Goal: Information Seeking & Learning: Check status

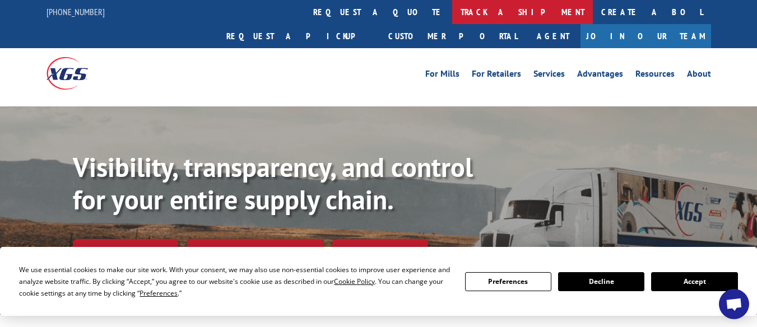
click at [452, 13] on link "track a shipment" at bounding box center [522, 12] width 141 height 24
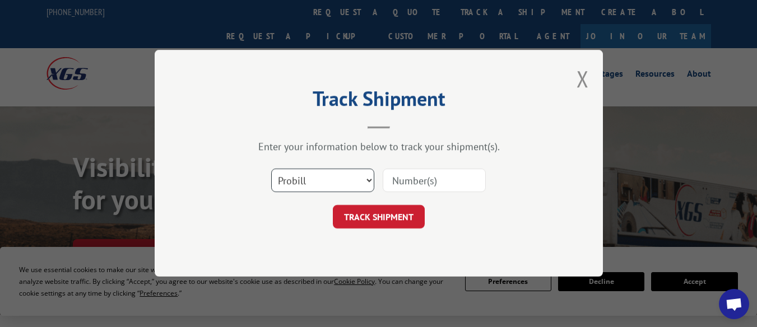
click at [371, 184] on select "Select category... Probill BOL PO" at bounding box center [322, 181] width 103 height 24
select select "bol"
click at [271, 169] on select "Select category... Probill BOL PO" at bounding box center [322, 181] width 103 height 24
click at [417, 184] on input at bounding box center [434, 181] width 103 height 24
paste input "7080702"
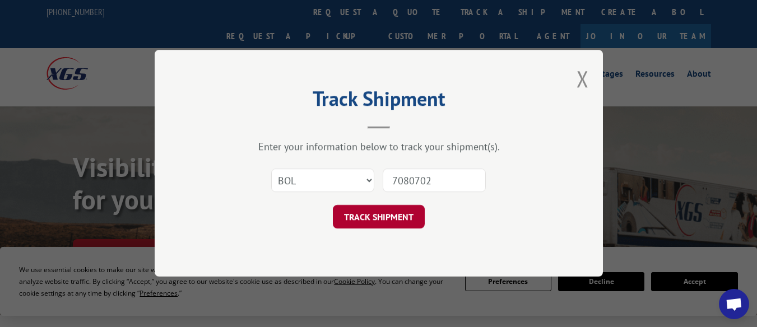
type input "7080702"
click at [398, 218] on button "TRACK SHIPMENT" at bounding box center [379, 218] width 92 height 24
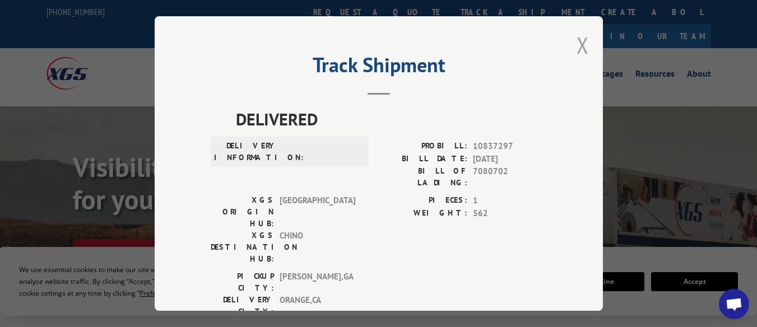
click at [577, 39] on button "Close modal" at bounding box center [583, 45] width 12 height 30
